Goal: Task Accomplishment & Management: Manage account settings

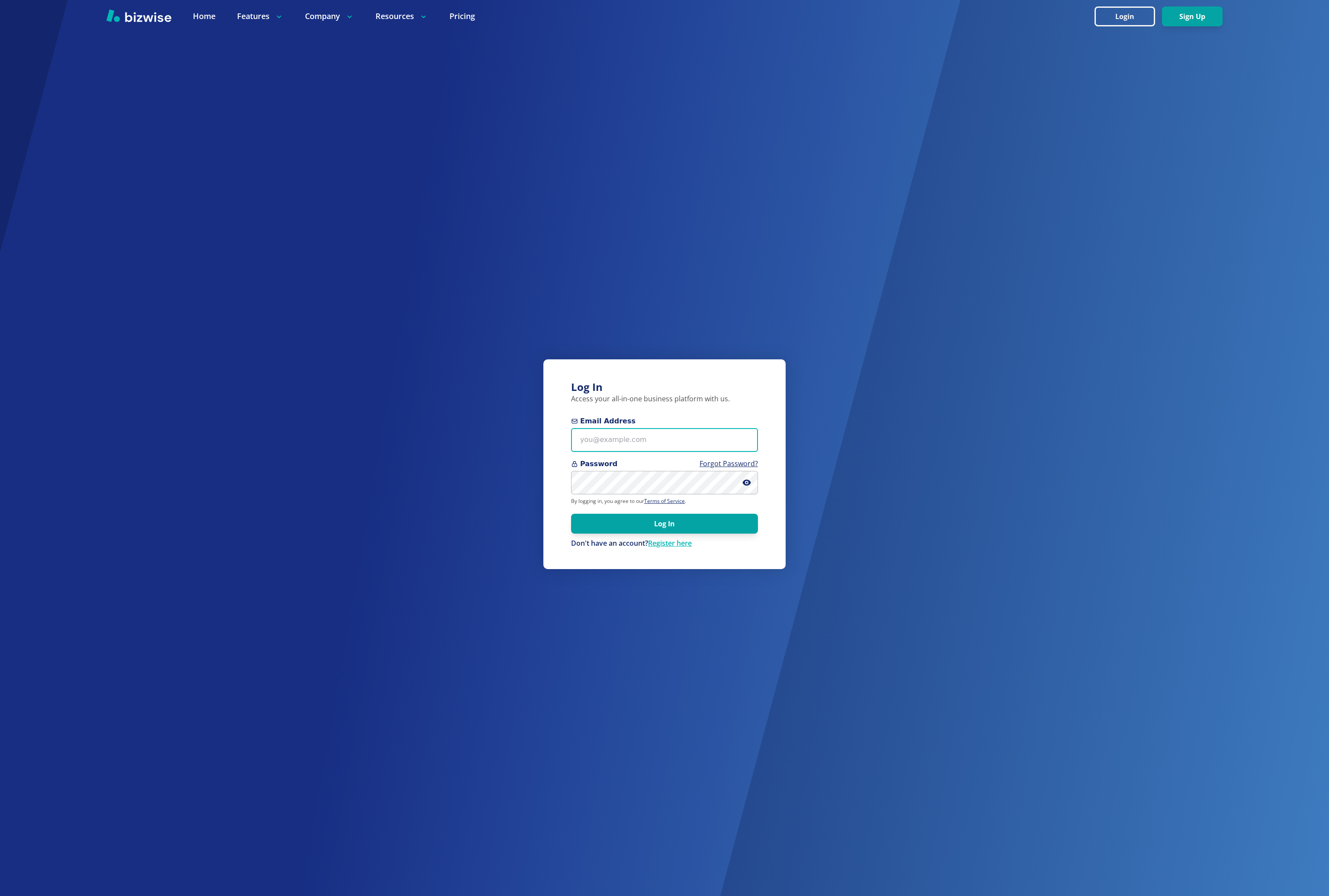
click at [630, 442] on input "Email Address" at bounding box center [664, 440] width 187 height 23
type input "bkim@bizwise.com"
click at [700, 527] on button "Log In" at bounding box center [664, 523] width 187 height 20
